Goal: Information Seeking & Learning: Learn about a topic

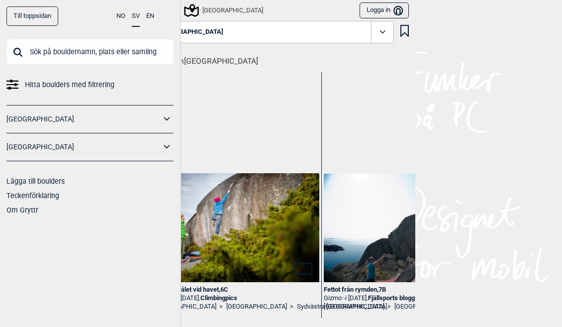
click at [204, 62] on h1 "Beta från [GEOGRAPHIC_DATA]" at bounding box center [284, 58] width 262 height 17
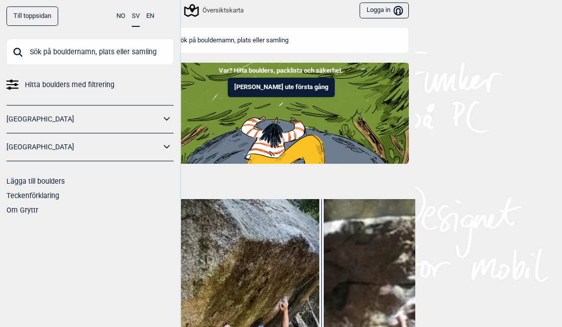
click at [219, 10] on div "Översiktskarta" at bounding box center [214, 10] width 58 height 12
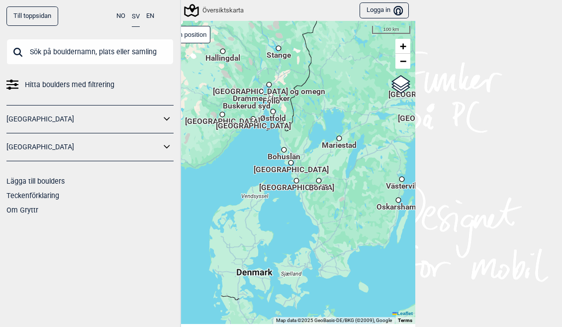
drag, startPoint x: 321, startPoint y: 221, endPoint x: 334, endPoint y: 173, distance: 50.3
click at [334, 173] on div "Hallingdal Stange [GEOGRAPHIC_DATA] syd [GEOGRAPHIC_DATA] og omegn [GEOGRAPHIC_…" at bounding box center [281, 172] width 269 height 303
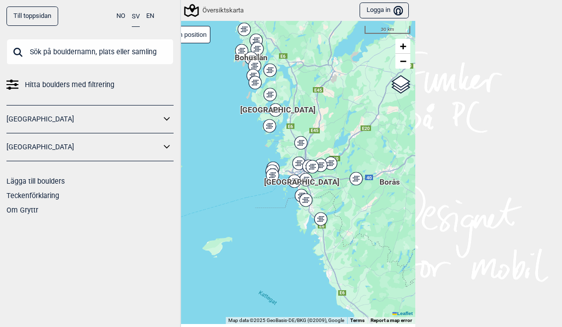
drag, startPoint x: 302, startPoint y: 156, endPoint x: 302, endPoint y: 111, distance: 44.3
click at [298, 93] on div "Hallingdal Stange [GEOGRAPHIC_DATA] syd [GEOGRAPHIC_DATA] og omegn [GEOGRAPHIC_…" at bounding box center [281, 172] width 269 height 303
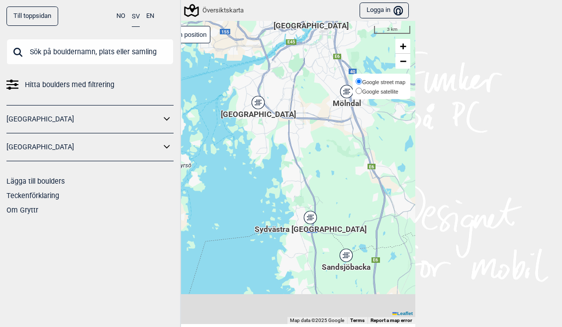
drag, startPoint x: 278, startPoint y: 202, endPoint x: 395, endPoint y: 74, distance: 173.5
click at [395, 74] on div "Hallingdal Stange [GEOGRAPHIC_DATA] syd [GEOGRAPHIC_DATA] og omegn [GEOGRAPHIC_…" at bounding box center [281, 172] width 269 height 303
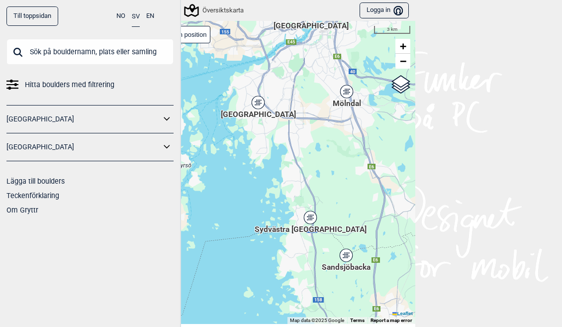
drag, startPoint x: 277, startPoint y: 165, endPoint x: 297, endPoint y: 190, distance: 31.8
click at [297, 190] on div "Hallingdal Stange [GEOGRAPHIC_DATA] syd [GEOGRAPHIC_DATA] og omegn [GEOGRAPHIC_…" at bounding box center [281, 172] width 269 height 303
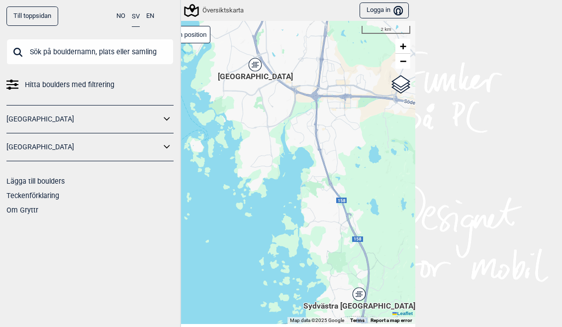
click at [303, 243] on div "Hallingdal Stange [GEOGRAPHIC_DATA] syd [GEOGRAPHIC_DATA] og omegn [GEOGRAPHIC_…" at bounding box center [281, 172] width 269 height 303
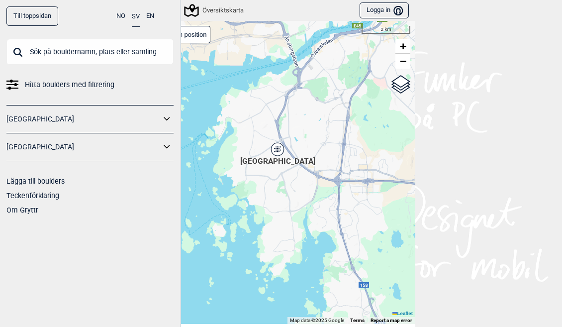
click at [272, 145] on icon at bounding box center [277, 149] width 12 height 13
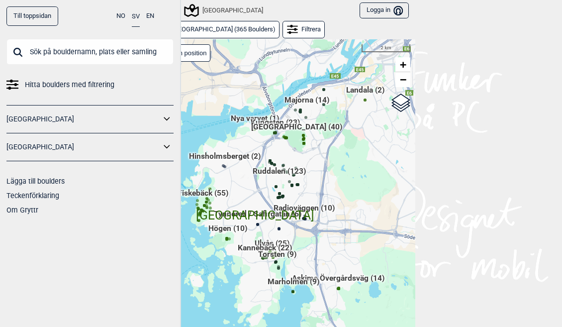
scroll to position [15, 0]
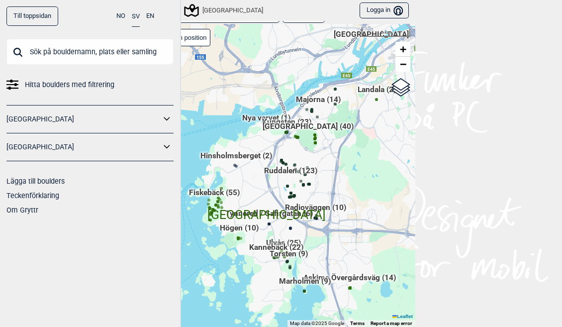
drag, startPoint x: 237, startPoint y: 169, endPoint x: 252, endPoint y: 190, distance: 25.8
click at [252, 190] on div "Hallingdal Stange [GEOGRAPHIC_DATA] syd [GEOGRAPHIC_DATA] og omegn [GEOGRAPHIC_…" at bounding box center [281, 175] width 269 height 303
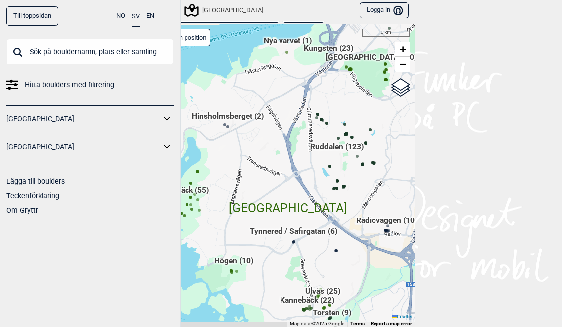
drag, startPoint x: 346, startPoint y: 141, endPoint x: 345, endPoint y: 115, distance: 25.9
click at [345, 115] on div "Hallingdal Stange [GEOGRAPHIC_DATA] syd [GEOGRAPHIC_DATA] og omegn [GEOGRAPHIC_…" at bounding box center [281, 175] width 269 height 303
click at [325, 147] on span "Ruddalen (123)" at bounding box center [336, 150] width 53 height 19
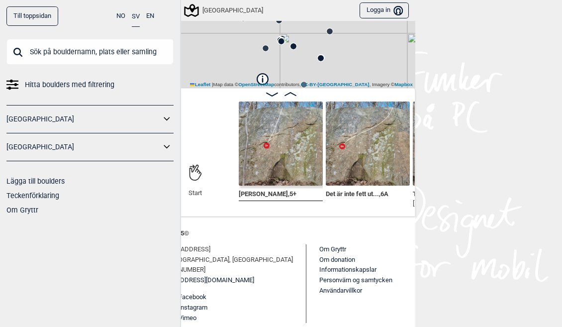
scroll to position [110, 0]
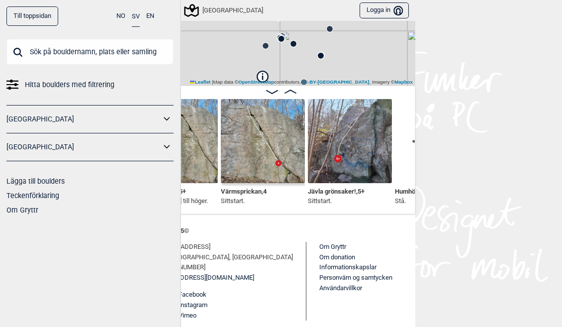
scroll to position [0, 364]
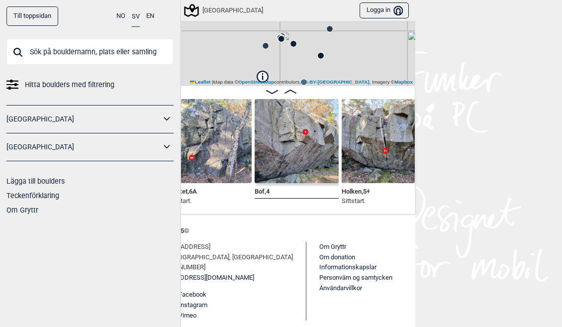
scroll to position [0, 1140]
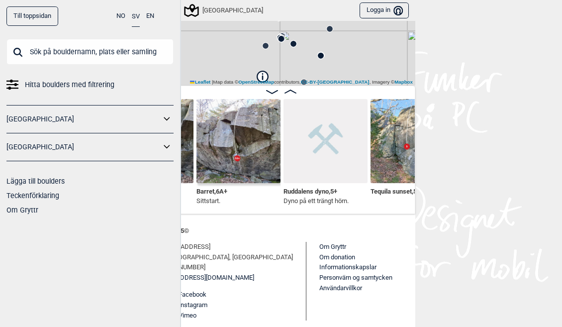
scroll to position [0, 1398]
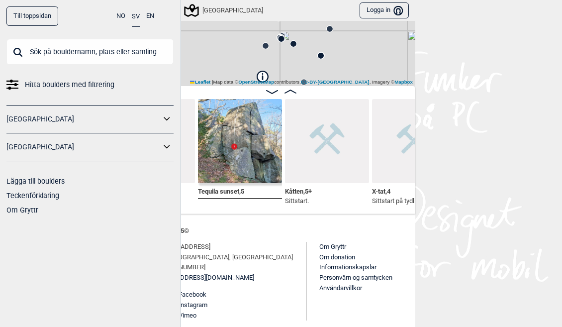
scroll to position [0, 1584]
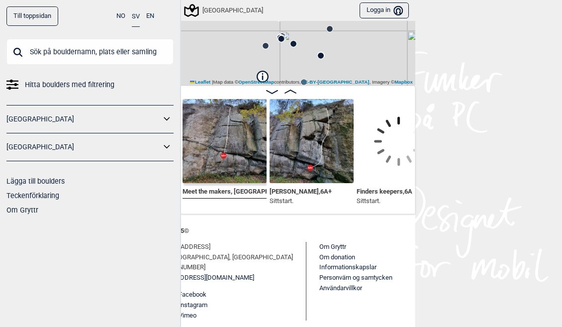
scroll to position [0, 2109]
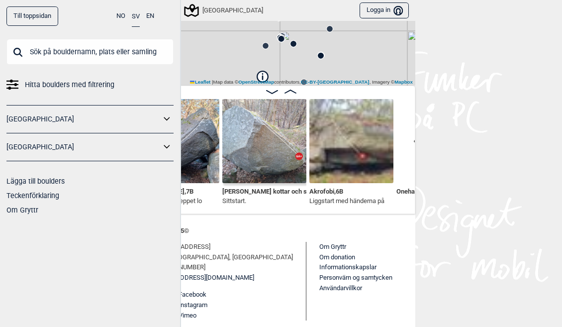
scroll to position [0, 2858]
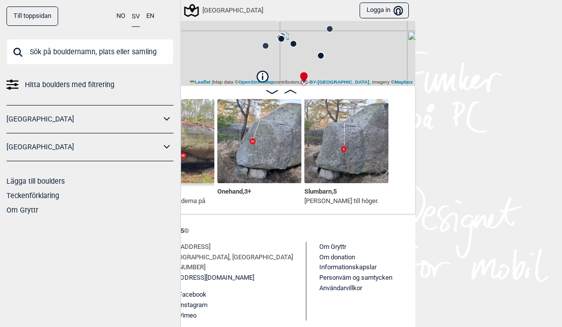
scroll to position [0, 3011]
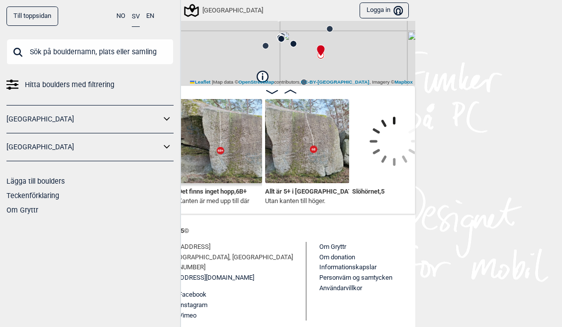
scroll to position [0, 4604]
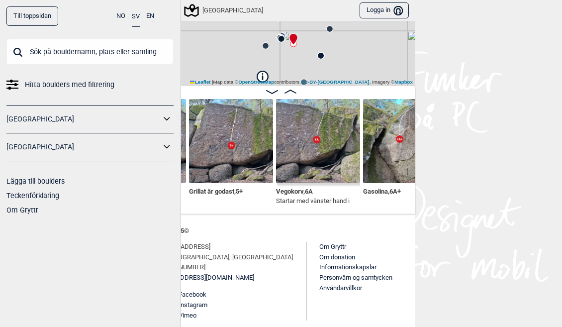
scroll to position [0, 5174]
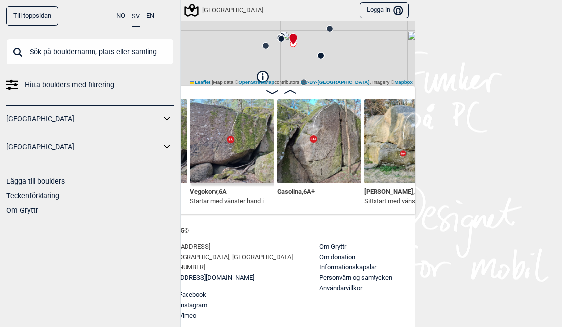
click at [298, 154] on img at bounding box center [319, 141] width 84 height 84
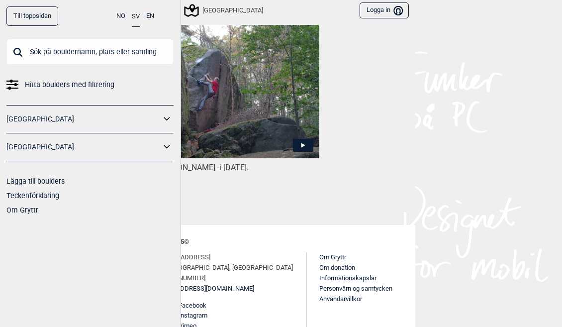
scroll to position [576, 0]
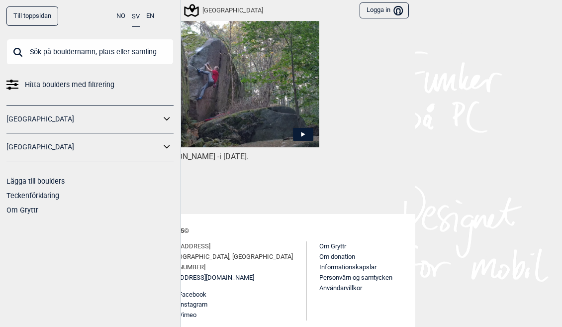
click at [263, 121] on img at bounding box center [238, 80] width 164 height 133
